Goal: Task Accomplishment & Management: Manage account settings

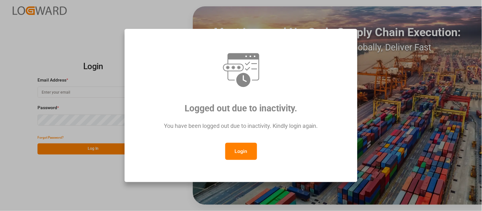
click at [238, 152] on button "Login" at bounding box center [241, 151] width 32 height 17
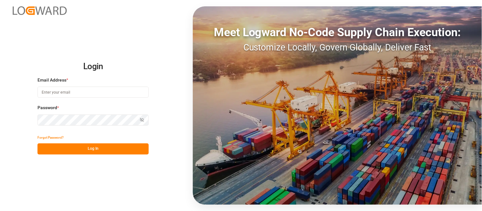
click at [92, 90] on input at bounding box center [92, 92] width 111 height 11
type input "[PERSON_NAME][EMAIL_ADDRESS][PERSON_NAME][DOMAIN_NAME]"
click at [120, 147] on button "Log In" at bounding box center [92, 149] width 111 height 11
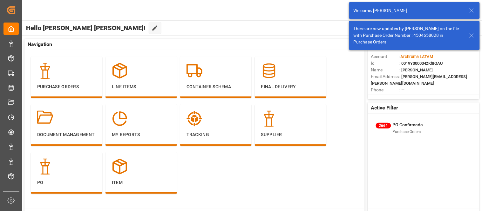
click at [468, 8] on icon at bounding box center [471, 11] width 8 height 8
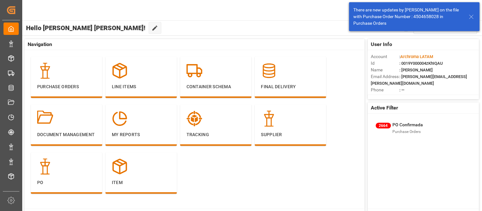
click at [472, 18] on icon at bounding box center [471, 17] width 8 height 8
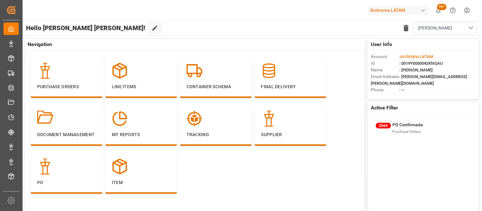
click at [420, 9] on div "button" at bounding box center [423, 10] width 6 height 6
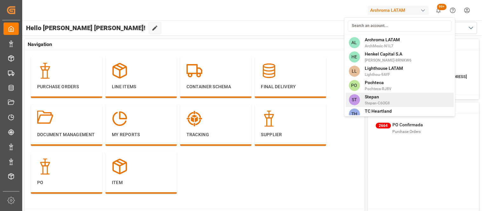
click at [389, 100] on span "Stepan-C6OGII" at bounding box center [377, 103] width 25 height 6
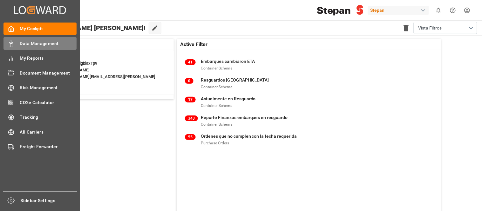
click at [48, 40] on span "Data Management" at bounding box center [48, 43] width 57 height 7
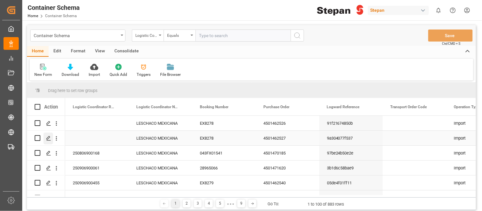
click at [46, 139] on icon "Press SPACE to select this row." at bounding box center [48, 138] width 5 height 5
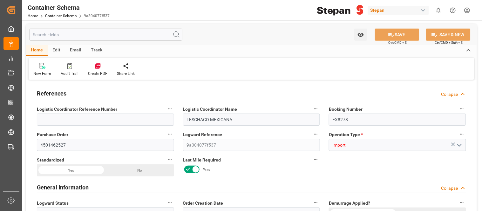
type input "14"
type input "55"
type input "1"
type input "19760"
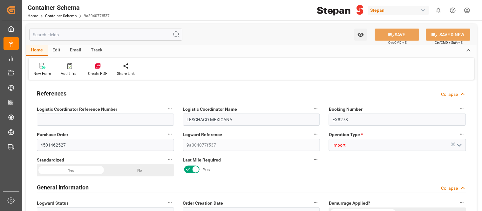
type input "19760"
type input "12"
type input "Cosco"
type input "COSCO Shipping Co. Ltd."
type input "NLRTM"
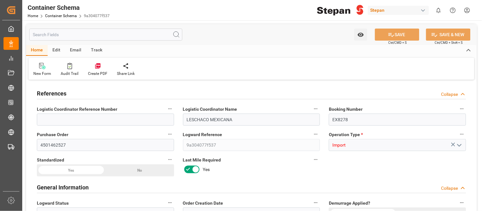
type input "MXVER"
type input "9401099"
type input "[DATE] 00:00"
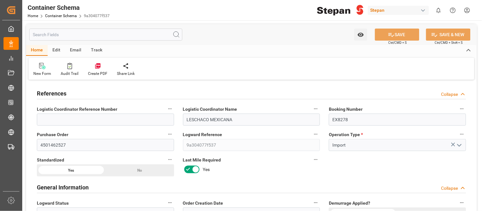
type input "[DATE]"
type input "[DATE] 00:00"
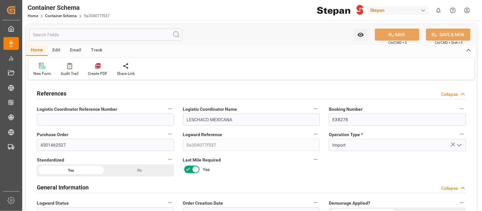
type input "[DATE] 00:00"
type input "[DATE]"
type input "[DATE] 18:00"
type input "[DATE] 17:58"
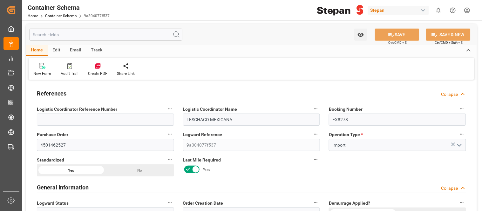
type input "[DATE]"
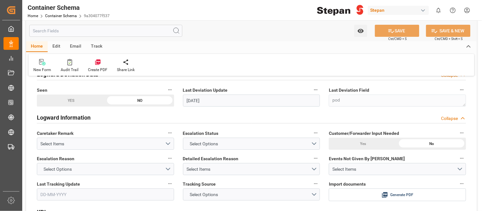
scroll to position [1199, 0]
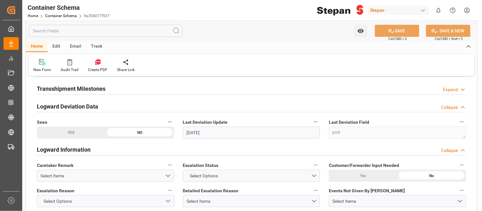
click at [52, 46] on div "Edit" at bounding box center [56, 46] width 17 height 11
click at [121, 69] on div "Schema Edit" at bounding box center [123, 70] width 22 height 6
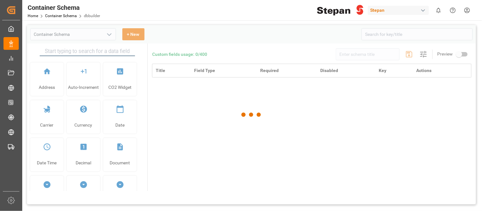
type input "Container Schema"
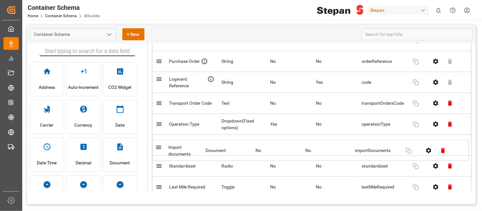
scroll to position [111, 0]
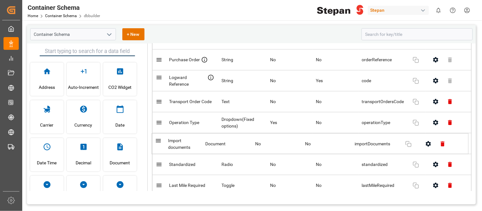
drag, startPoint x: 160, startPoint y: 144, endPoint x: 160, endPoint y: 140, distance: 3.9
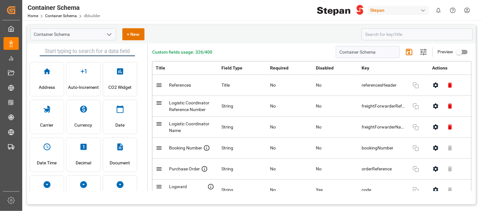
scroll to position [0, 0]
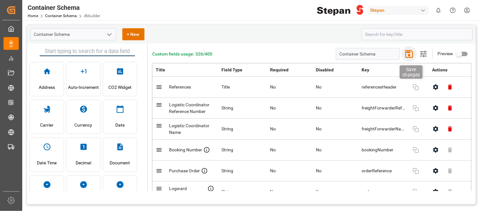
click at [404, 56] on icon "button" at bounding box center [409, 54] width 10 height 10
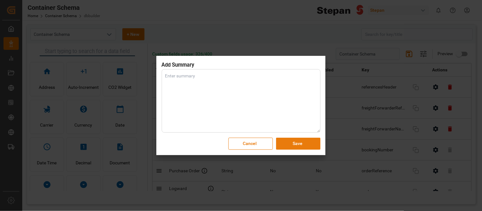
click at [310, 140] on button "Save" at bounding box center [298, 144] width 44 height 12
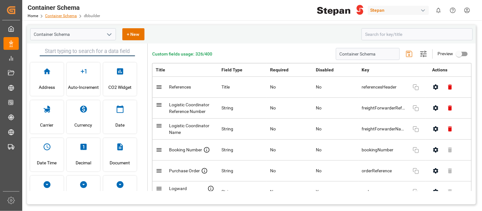
click at [67, 15] on link "Container Schema" at bounding box center [61, 16] width 32 height 4
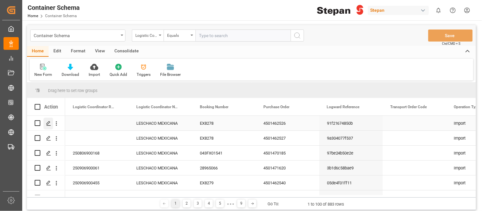
click at [48, 124] on polygon "Press SPACE to select this row." at bounding box center [48, 122] width 3 height 3
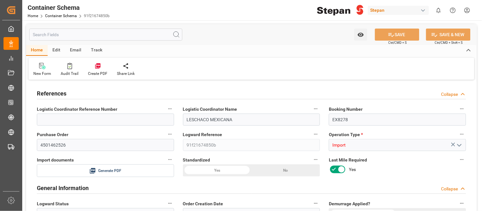
type input "14"
type input "55"
type input "1"
type input "19800"
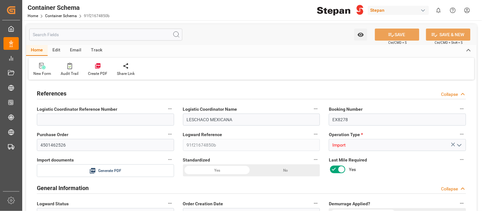
type input "19800"
type input "12"
type input "Cosco"
type input "COSCO Shipping Co. Ltd."
type input "NLRTM"
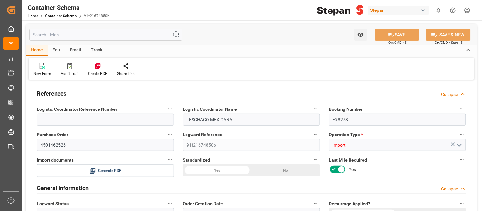
type input "MXVER"
type input "9401099"
type input "[DATE] 00:00"
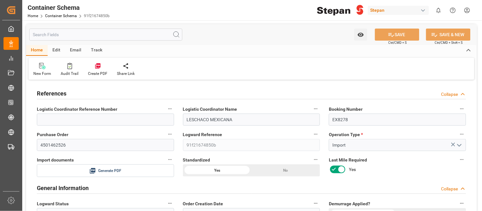
type input "[DATE]"
type input "[DATE] 00:00"
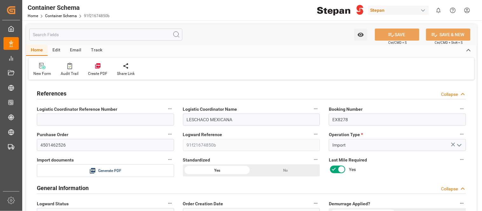
type input "[DATE] 00:00"
type input "[DATE]"
type input "[DATE] 18:00"
type input "[DATE] 17:36"
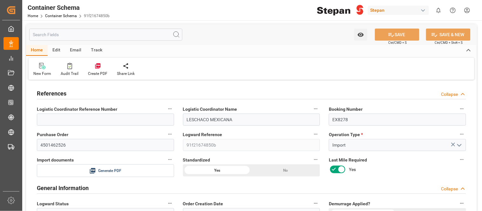
type input "[DATE]"
click at [99, 73] on div "Create PDF" at bounding box center [97, 74] width 19 height 6
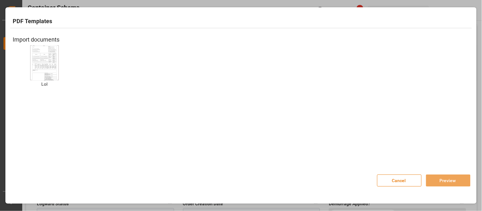
click at [392, 178] on button "Cancel" at bounding box center [399, 181] width 44 height 12
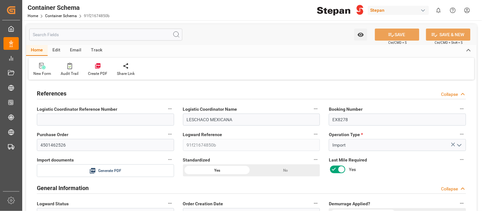
click at [54, 10] on div "Container Schema" at bounding box center [69, 8] width 82 height 10
click at [56, 14] on link "Container Schema" at bounding box center [61, 16] width 32 height 4
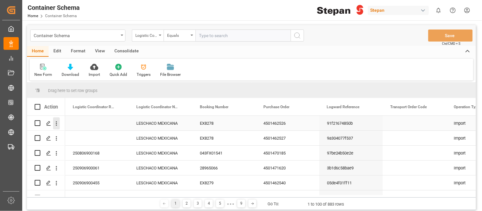
click at [56, 126] on icon "open menu" at bounding box center [56, 123] width 7 height 7
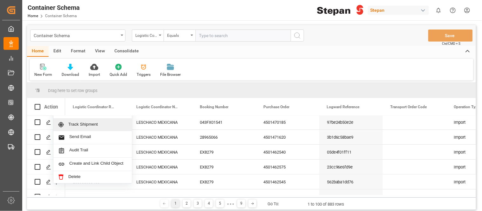
scroll to position [35, 0]
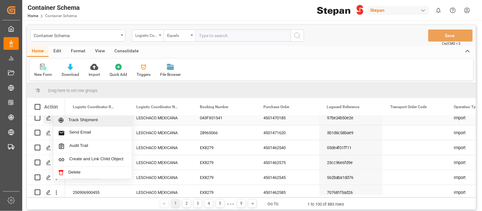
click at [48, 121] on div "Press SPACE to select this row." at bounding box center [49, 118] width 10 height 12
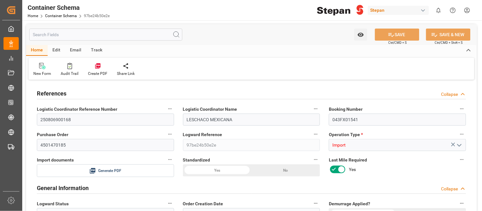
type input "0"
type input "1"
type input "25"
type input "10200"
type input "10879"
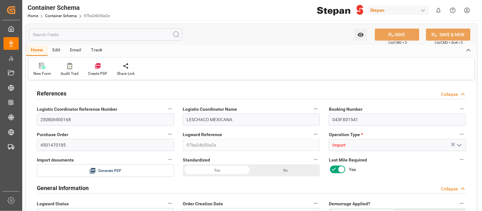
type input "15"
type input "0"
type input "Wan Hai"
type input "Wan Hai Lines Ltd."
type input "PHMNL"
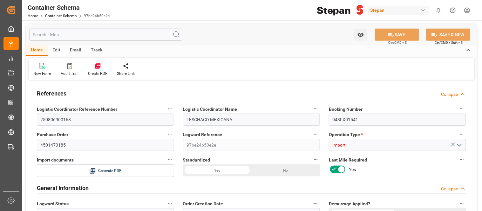
type input "MXZLO"
type input "9871452"
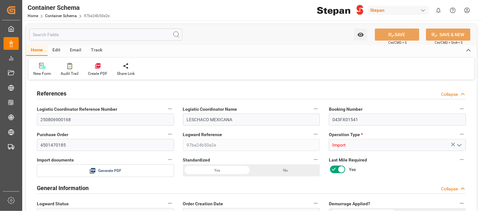
type input "9871452"
type input "0"
type input "37"
type input "[DATE] 00:00"
type input "[DATE]"
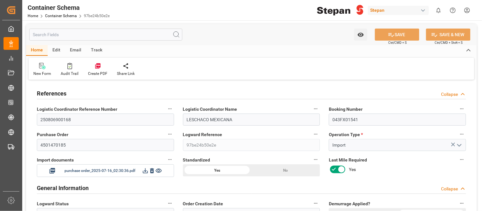
type input "[DATE]"
type input "[DATE] 00:00"
type input "[DATE] 00:06"
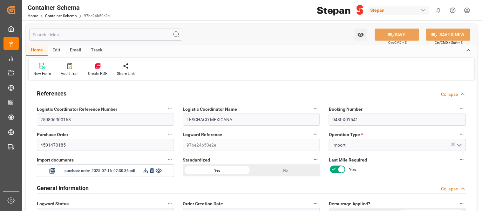
type input "[DATE] 00:00"
type input "[DATE] 06:09"
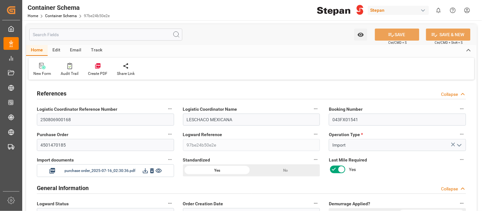
type input "[DATE]"
type input "[DATE] 17:30"
type input "[DATE] 15:26"
type input "[DATE]"
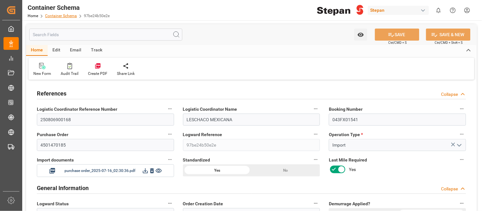
click at [51, 16] on link "Container Schema" at bounding box center [61, 16] width 32 height 4
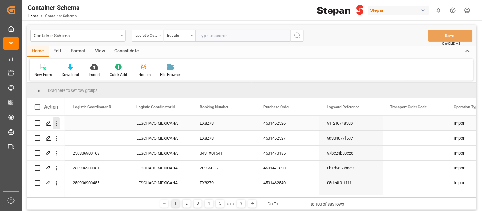
click at [57, 127] on button "open menu" at bounding box center [56, 123] width 7 height 12
